Goal: Task Accomplishment & Management: Use online tool/utility

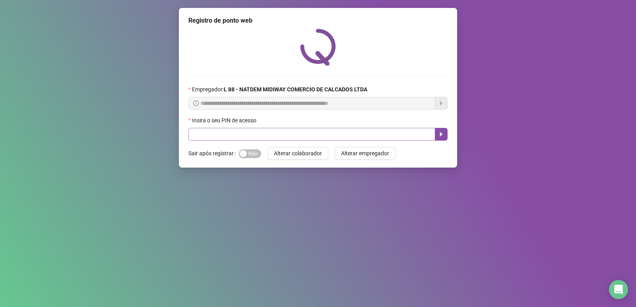
drag, startPoint x: 246, startPoint y: 152, endPoint x: 243, endPoint y: 138, distance: 14.7
click at [246, 151] on button "Sim Não" at bounding box center [250, 153] width 22 height 9
click at [230, 137] on input "text" at bounding box center [311, 134] width 247 height 13
type input "*****"
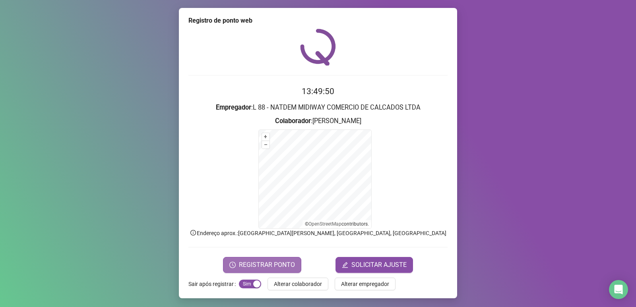
click at [236, 266] on button "REGISTRAR PONTO" at bounding box center [262, 265] width 78 height 16
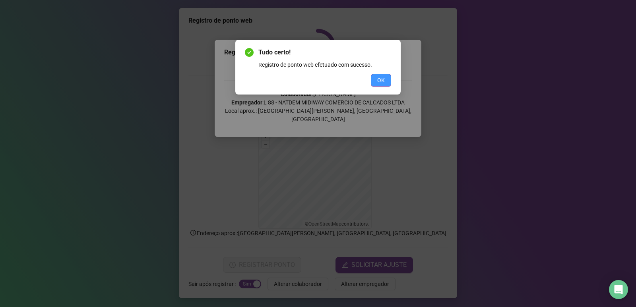
click at [378, 85] on button "OK" at bounding box center [381, 80] width 20 height 13
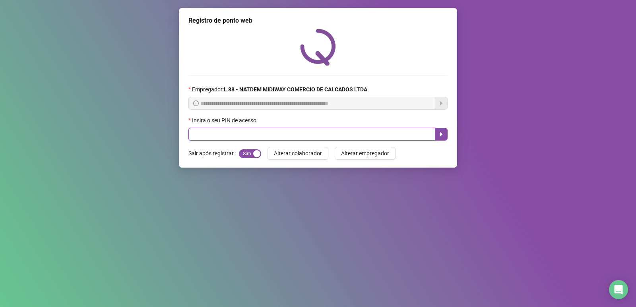
click at [284, 134] on input "text" at bounding box center [311, 134] width 247 height 13
type input "*****"
click at [441, 133] on icon "caret-right" at bounding box center [441, 134] width 6 height 6
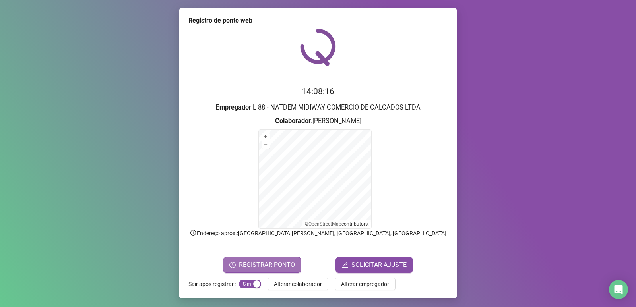
click at [280, 262] on span "REGISTRAR PONTO" at bounding box center [267, 265] width 56 height 10
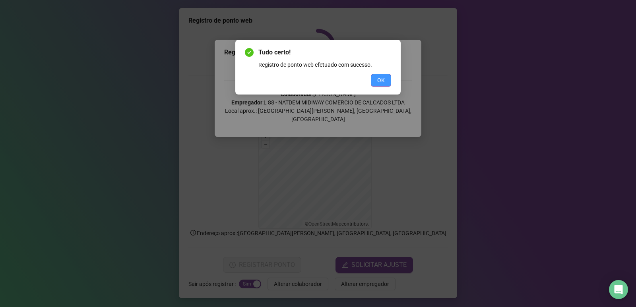
click at [388, 82] on button "OK" at bounding box center [381, 80] width 20 height 13
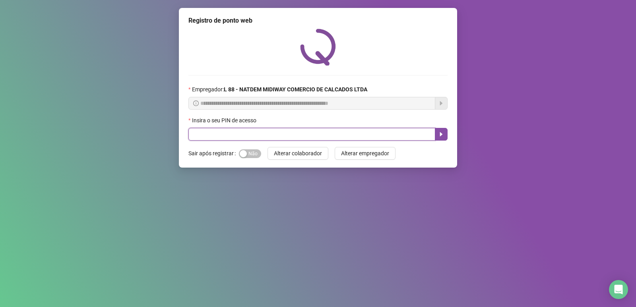
click at [250, 135] on input "text" at bounding box center [311, 134] width 247 height 13
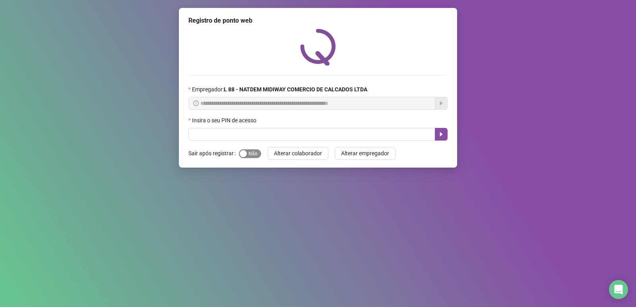
click at [254, 150] on span "Sim Não" at bounding box center [250, 153] width 22 height 9
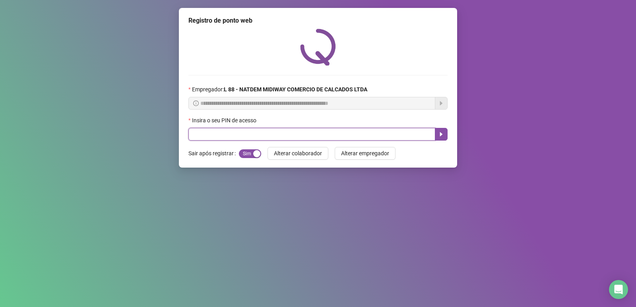
click at [254, 131] on input "text" at bounding box center [311, 134] width 247 height 13
type input "*****"
click at [441, 131] on icon "caret-right" at bounding box center [441, 134] width 6 height 6
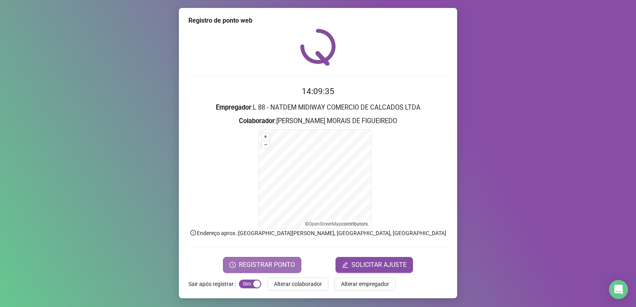
click at [279, 261] on span "REGISTRAR PONTO" at bounding box center [267, 265] width 56 height 10
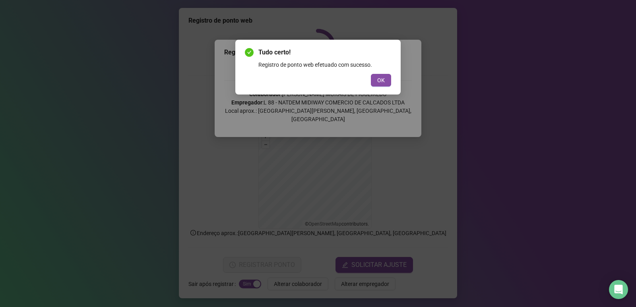
click at [373, 79] on button "OK" at bounding box center [381, 80] width 20 height 13
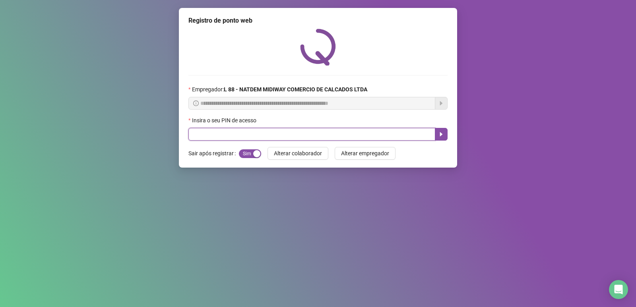
click at [288, 131] on input "text" at bounding box center [311, 134] width 247 height 13
type input "*****"
click at [440, 134] on icon "caret-right" at bounding box center [441, 134] width 3 height 4
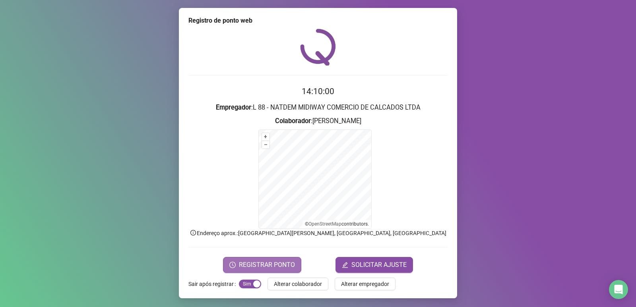
click at [253, 263] on span "REGISTRAR PONTO" at bounding box center [267, 265] width 56 height 10
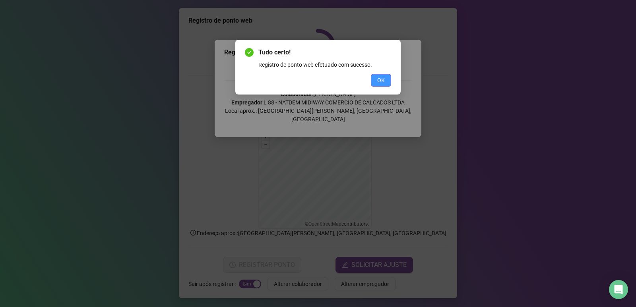
click at [376, 84] on button "OK" at bounding box center [381, 80] width 20 height 13
